Goal: Complete application form

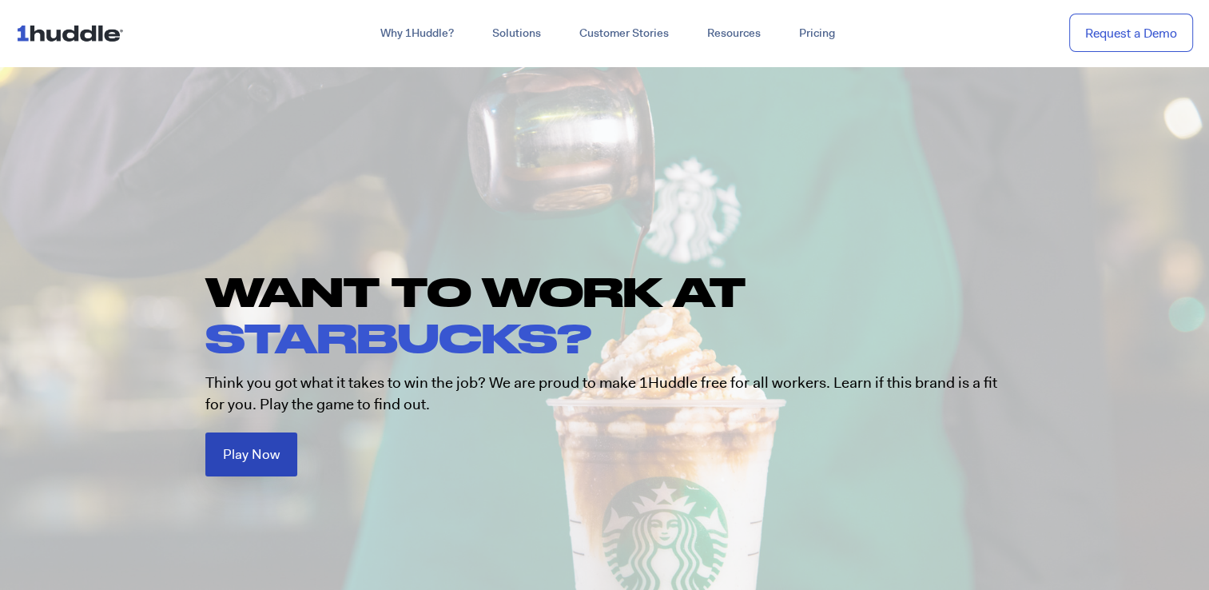
click at [259, 448] on span "Play Now" at bounding box center [251, 455] width 57 height 14
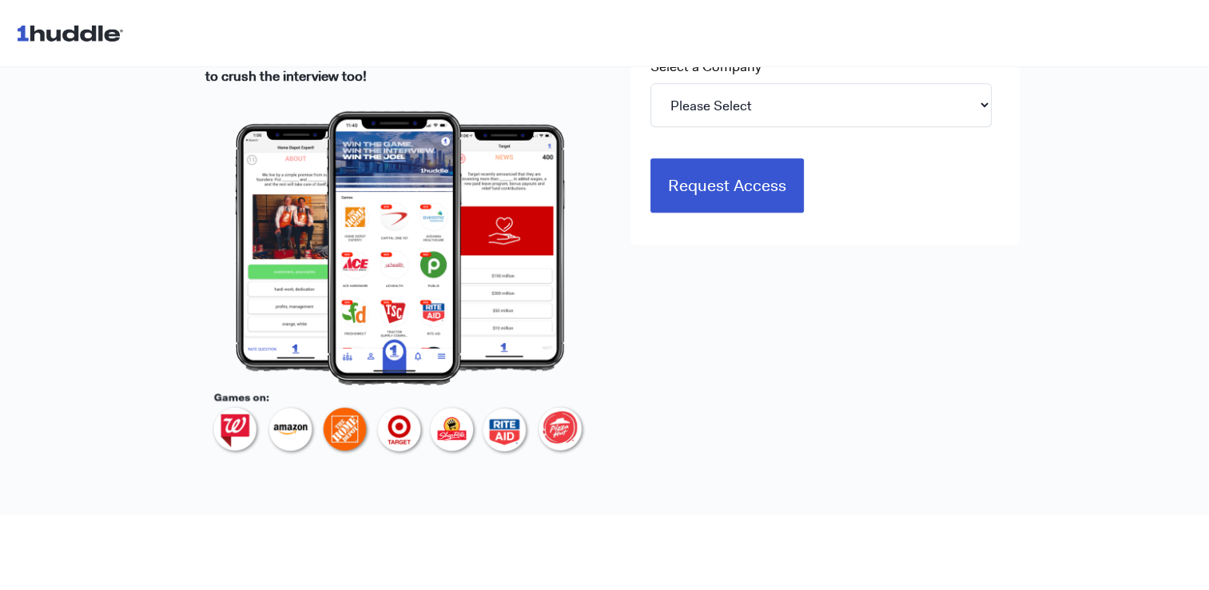
scroll to position [639, 0]
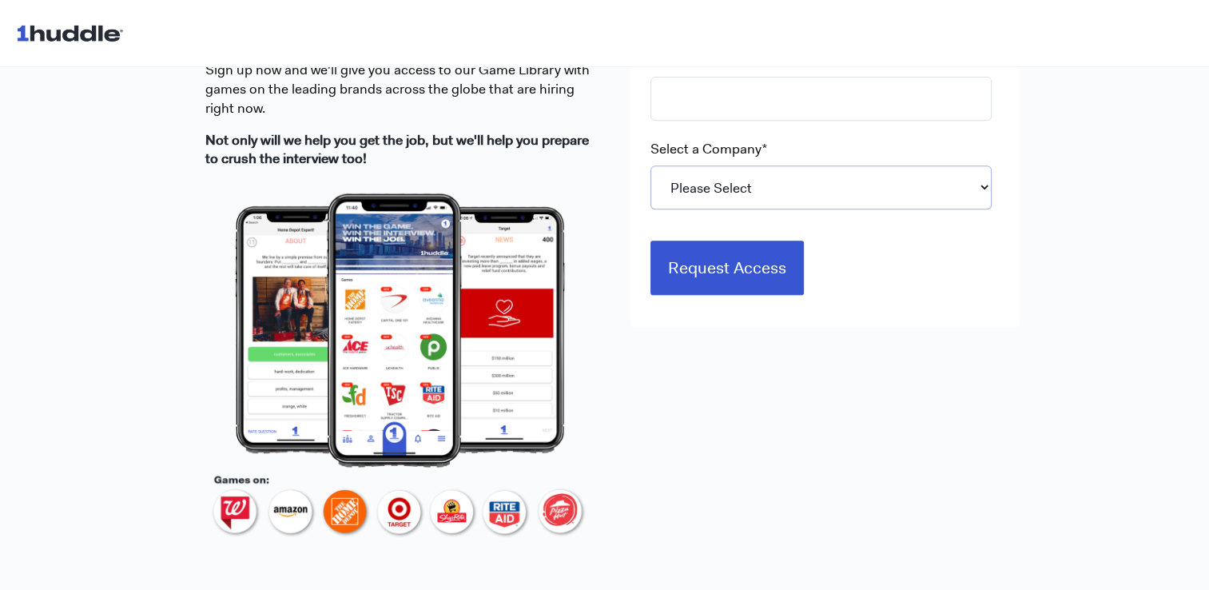
click at [940, 203] on select "Please Select 7-Eleven Ace Hardware Albertsons Companies ALDI Amazon Aveanna He…" at bounding box center [821, 187] width 341 height 44
click at [921, 193] on select "Please Select 7-Eleven Ace Hardware Albertsons Companies ALDI Amazon Aveanna He…" at bounding box center [821, 187] width 341 height 44
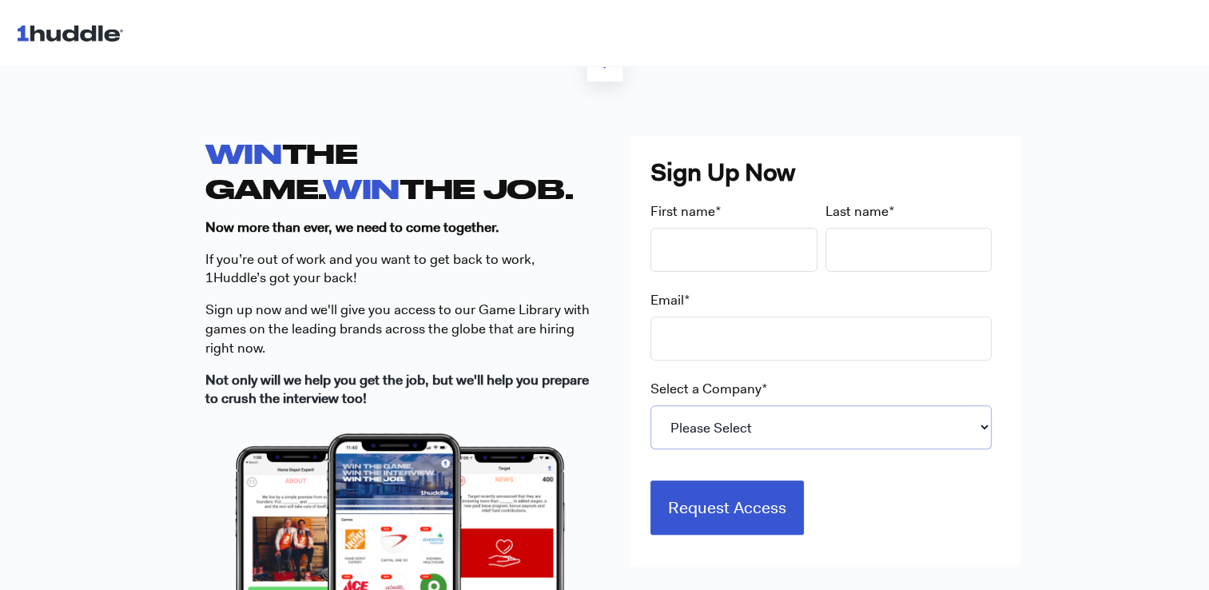
scroll to position [480, 0]
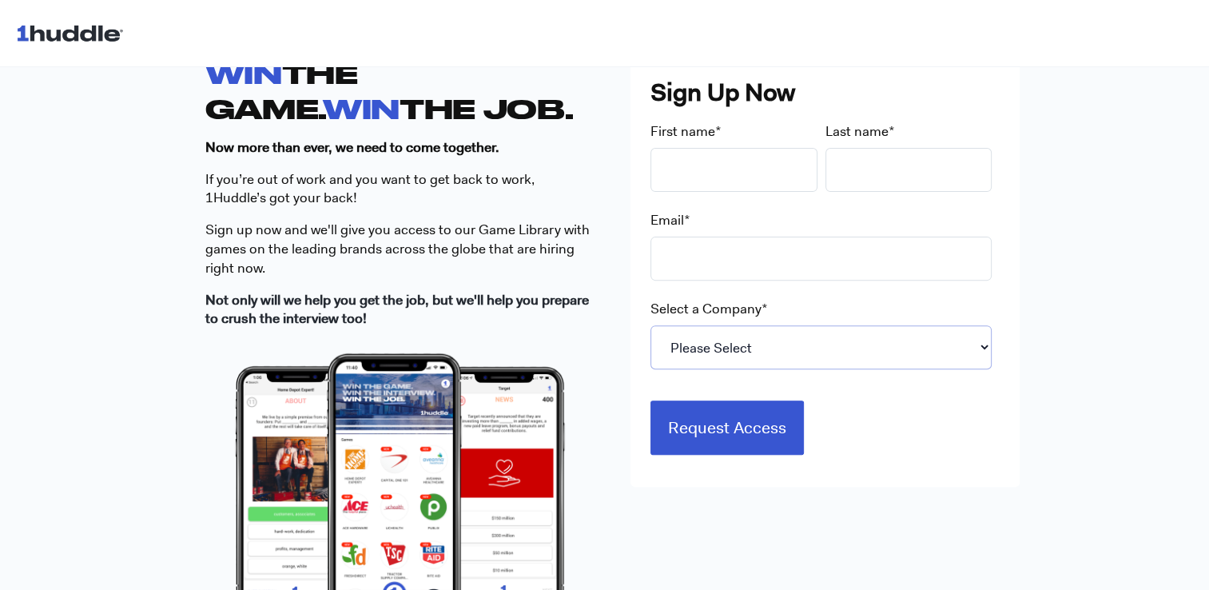
click at [814, 346] on select "Please Select 7-Eleven Ace Hardware Albertsons Companies ALDI Amazon Aveanna He…" at bounding box center [821, 347] width 341 height 44
click at [1132, 392] on div "WIN THE GAME. WIN THE JOB. Now more than ever, we need to come together. If you…" at bounding box center [604, 381] width 1209 height 752
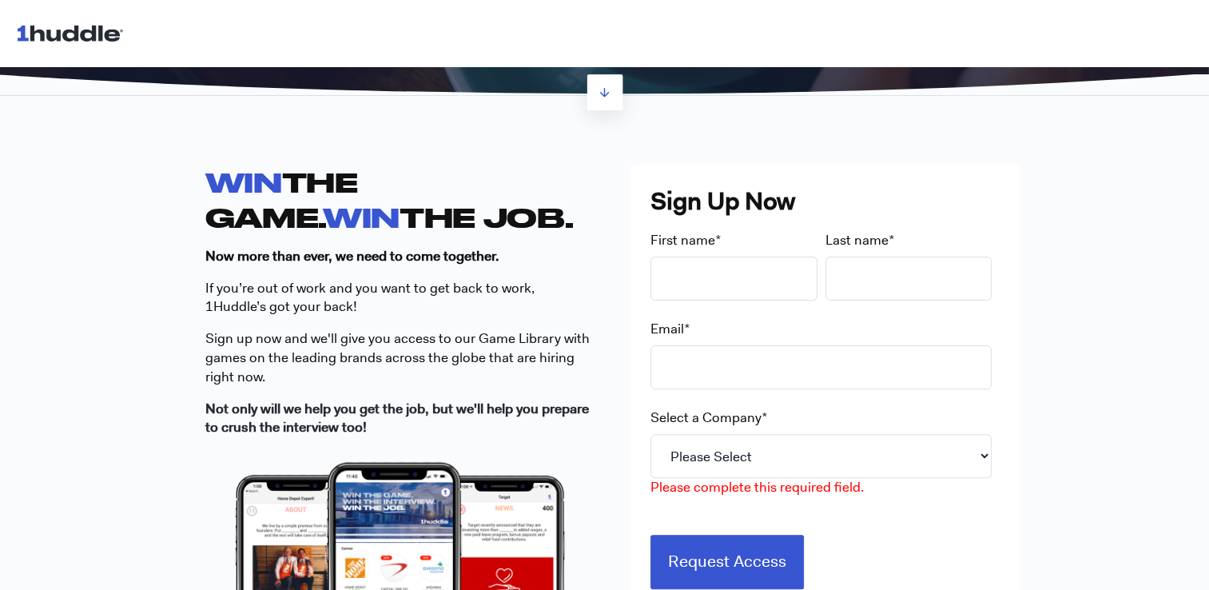
scroll to position [400, 0]
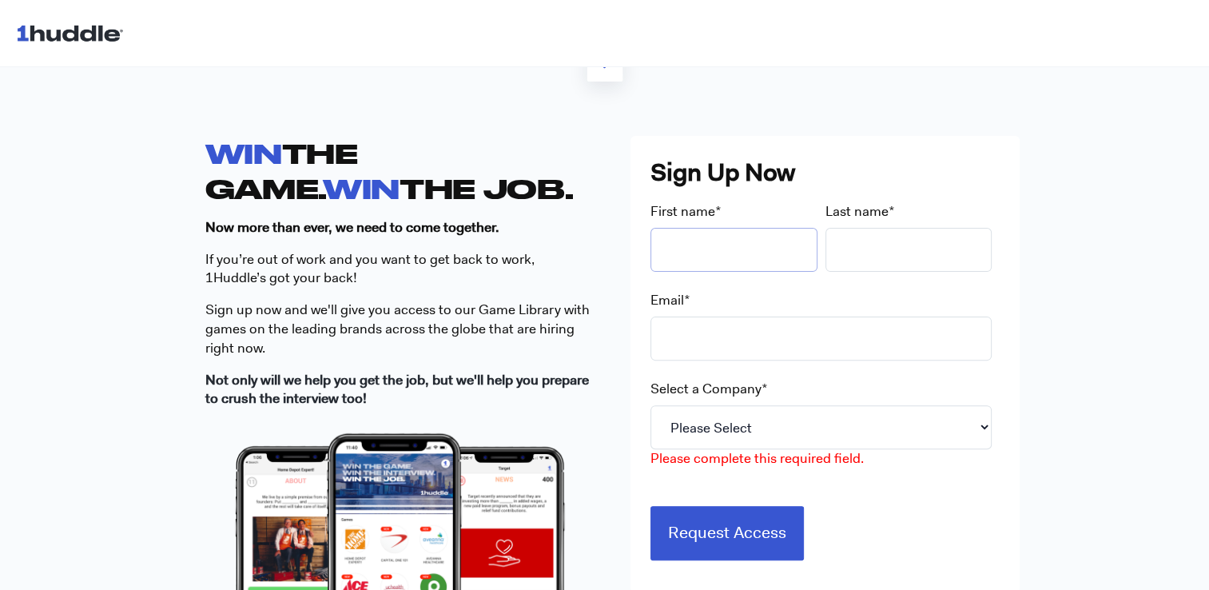
click at [731, 247] on input "First name *" at bounding box center [734, 250] width 167 height 44
type input "Becanti"
type input "Goze"
type input "[EMAIL_ADDRESS][DOMAIN_NAME]"
click at [740, 420] on select "Please Select 7-Eleven Ace Hardware Albertsons Companies ALDI Amazon Aveanna He…" at bounding box center [821, 427] width 341 height 44
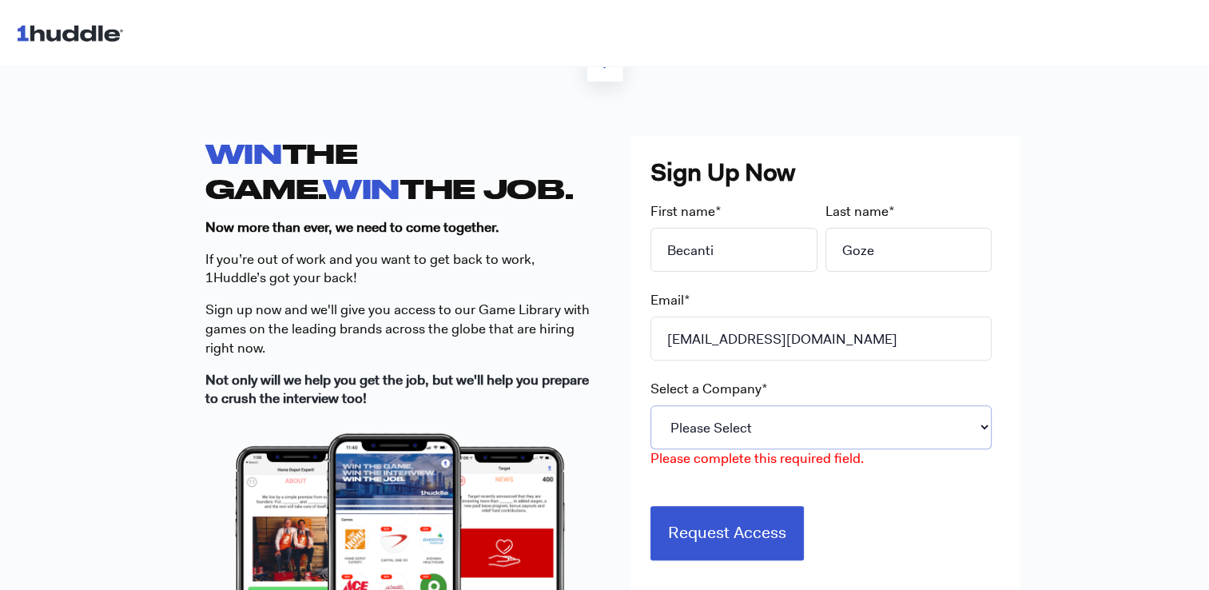
select select "Starbucks"
click at [651, 405] on select "Please Select 7-Eleven Ace Hardware Albertsons Companies ALDI Amazon Aveanna He…" at bounding box center [821, 427] width 341 height 44
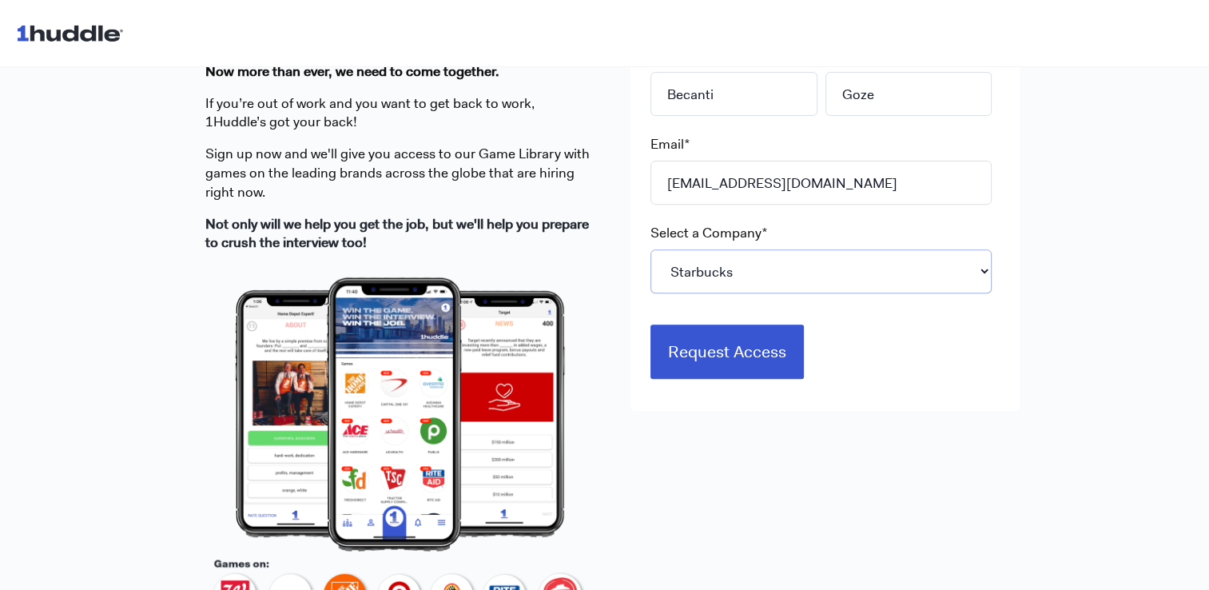
scroll to position [559, 0]
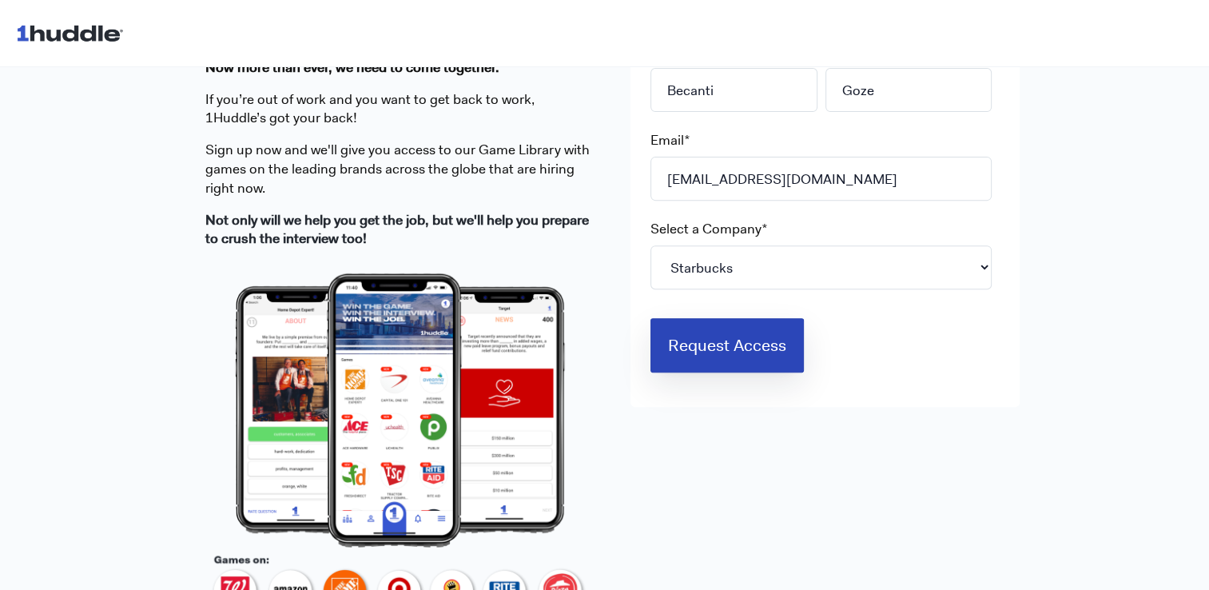
click at [760, 353] on input "Request Access" at bounding box center [727, 345] width 153 height 54
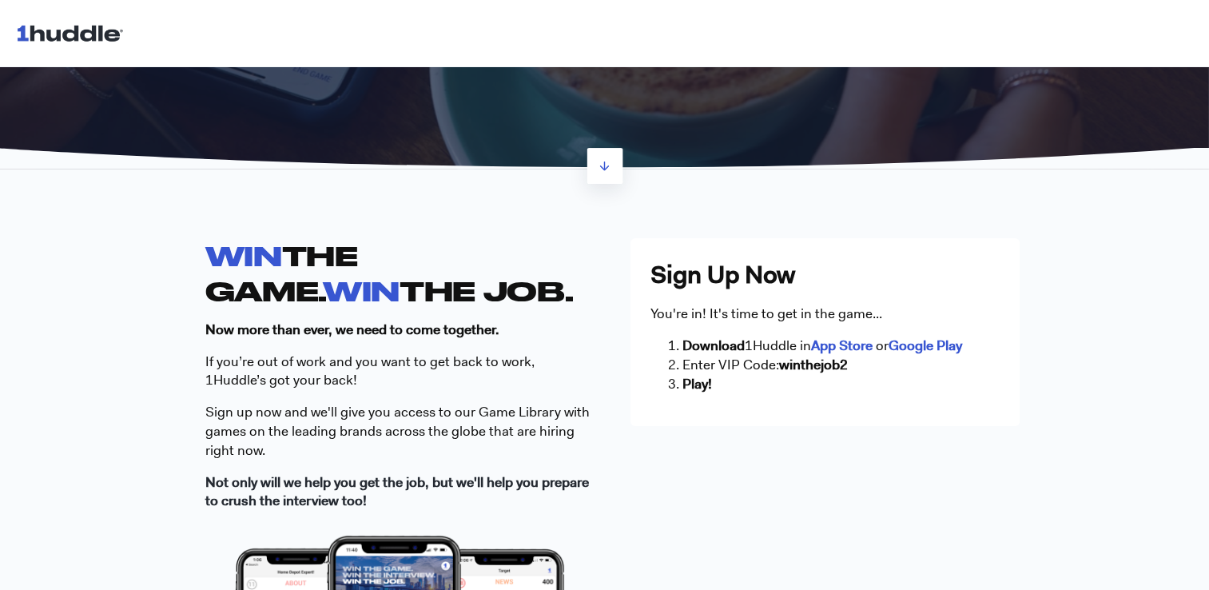
scroll to position [320, 0]
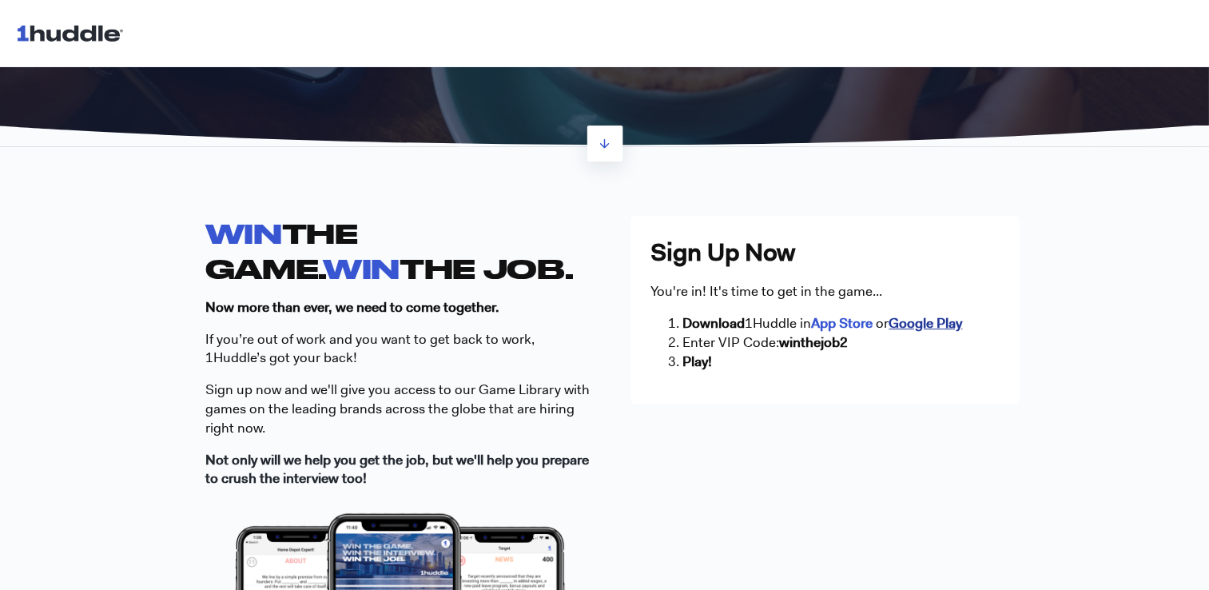
click at [925, 328] on strong "Google Play" at bounding box center [926, 323] width 74 height 18
click at [1021, 268] on div "WIN THE GAME. WIN THE JOB. Now more than ever, we need to come together. If you…" at bounding box center [604, 541] width 1209 height 752
click at [882, 524] on div "WIN THE GAME. WIN THE JOB. Now more than ever, we need to come together. If you…" at bounding box center [604, 541] width 799 height 650
